Goal: Task Accomplishment & Management: Use online tool/utility

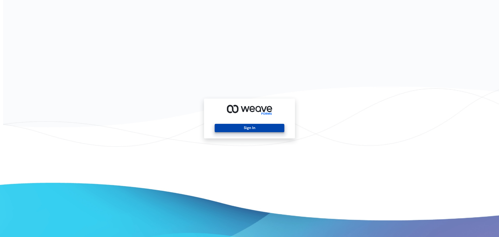
click at [264, 124] on button "Sign In" at bounding box center [249, 128] width 69 height 8
